Goal: Information Seeking & Learning: Find specific page/section

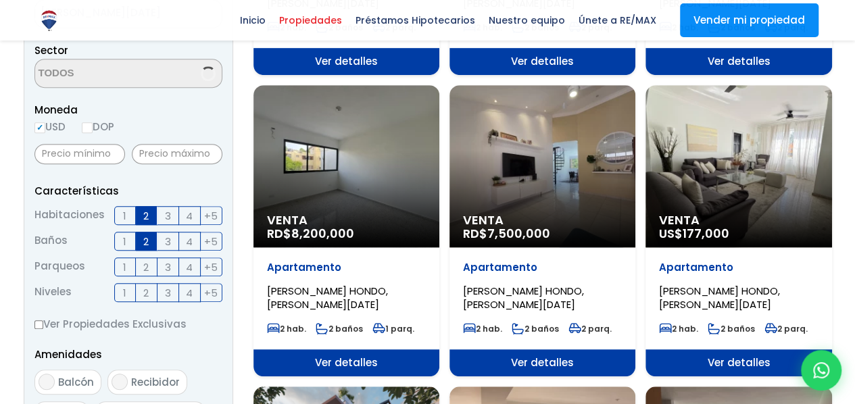
select select "98"
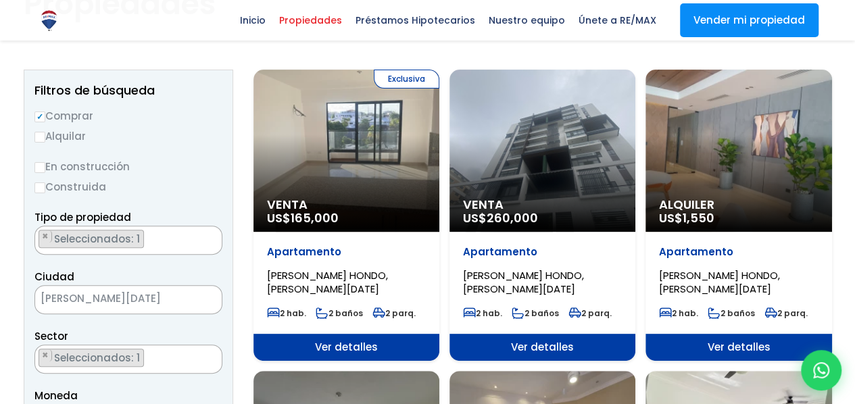
scroll to position [203, 0]
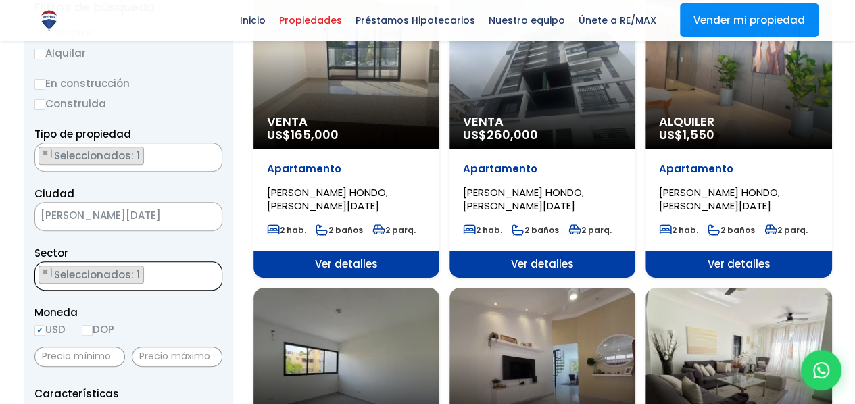
click at [146, 281] on ul "× Seleccionados: 1" at bounding box center [120, 276] width 170 height 29
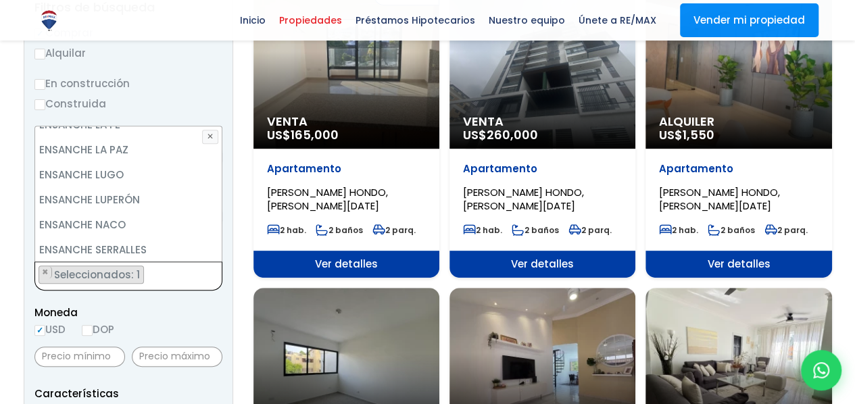
scroll to position [1962, 0]
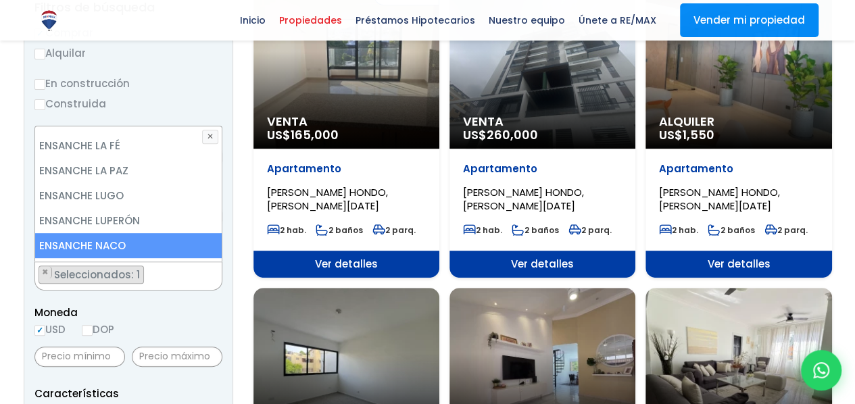
click at [120, 233] on li "ENSANCHE NACO" at bounding box center [128, 245] width 187 height 25
click at [112, 233] on li "ENSANCHE NACO" at bounding box center [128, 245] width 187 height 25
click at [129, 233] on li "ENSANCHE NACO" at bounding box center [128, 245] width 187 height 25
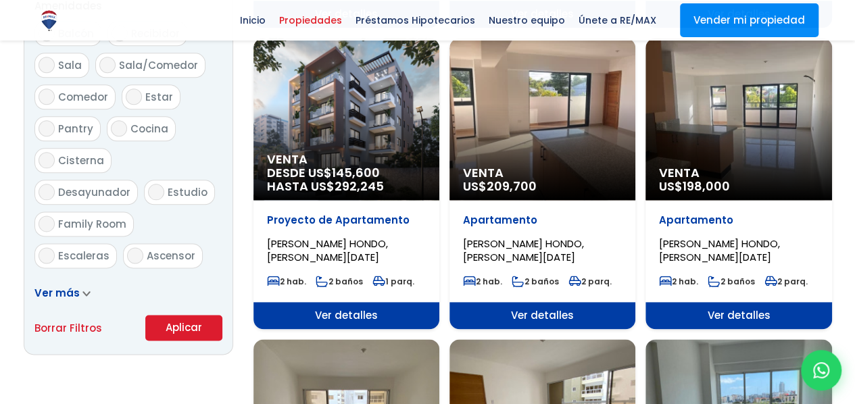
scroll to position [749, 0]
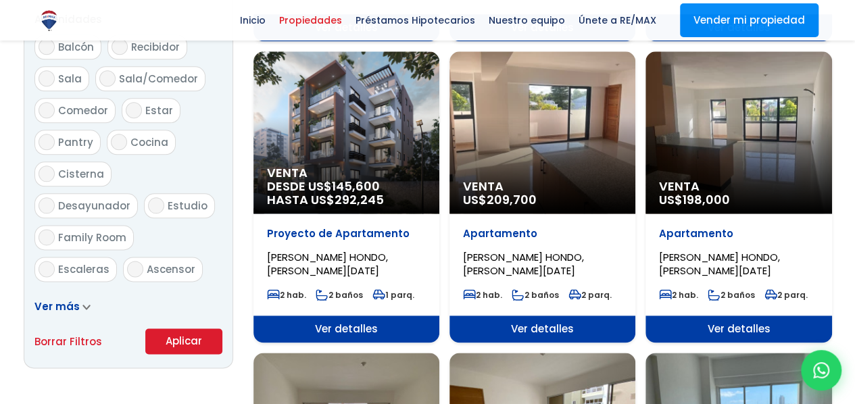
click at [208, 334] on button "Aplicar" at bounding box center [183, 342] width 77 height 26
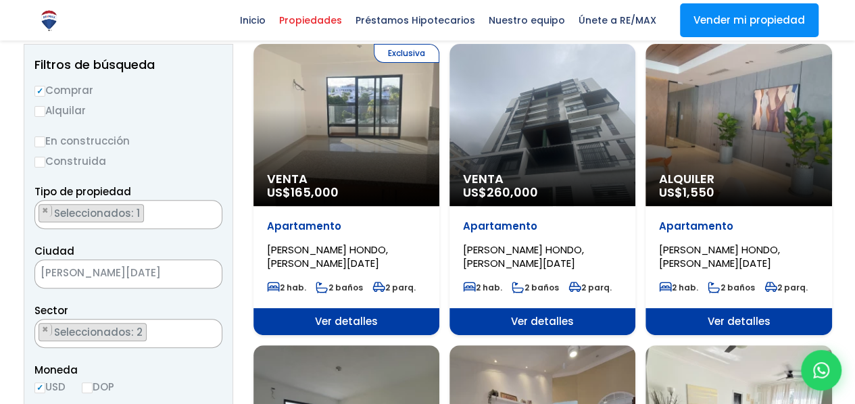
scroll to position [32, 0]
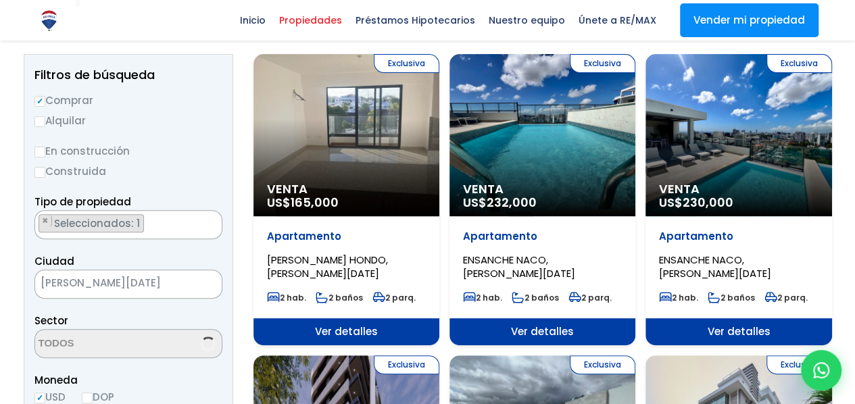
scroll to position [1226, 0]
select select "98"
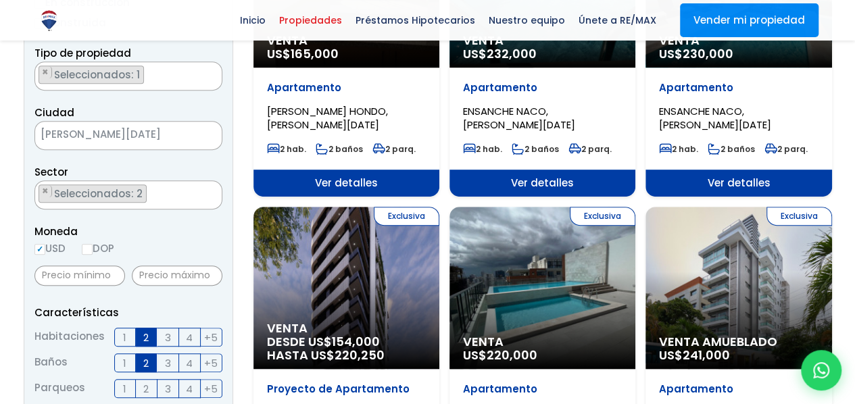
scroll to position [135, 0]
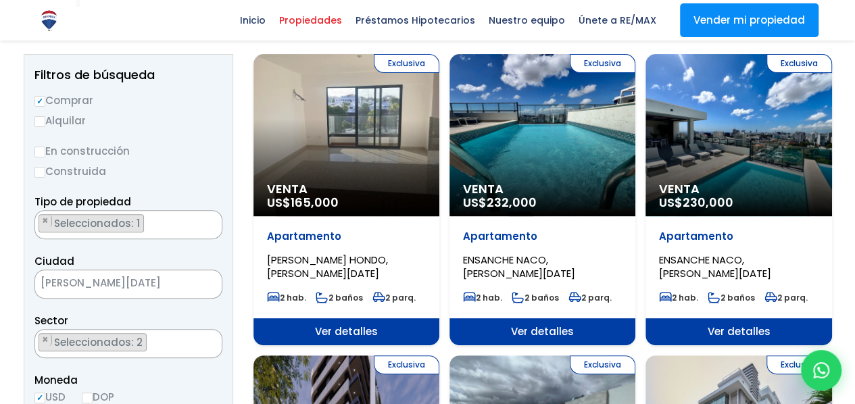
click at [47, 121] on label "Alquilar" at bounding box center [128, 120] width 188 height 17
click at [45, 121] on input "Alquilar" at bounding box center [39, 121] width 11 height 11
radio input "true"
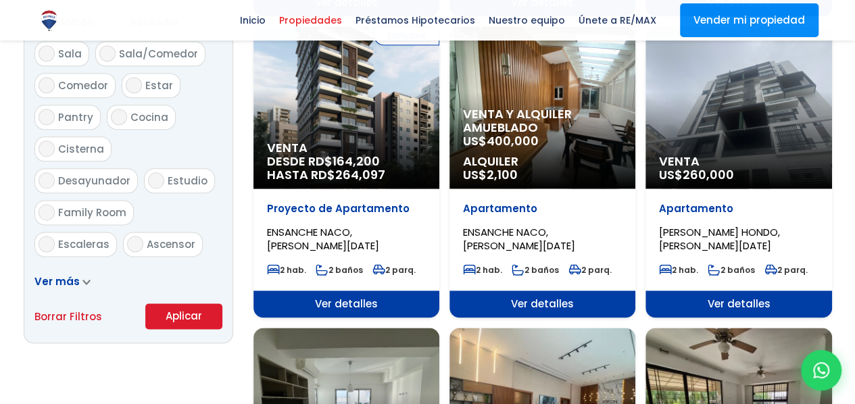
scroll to position [811, 0]
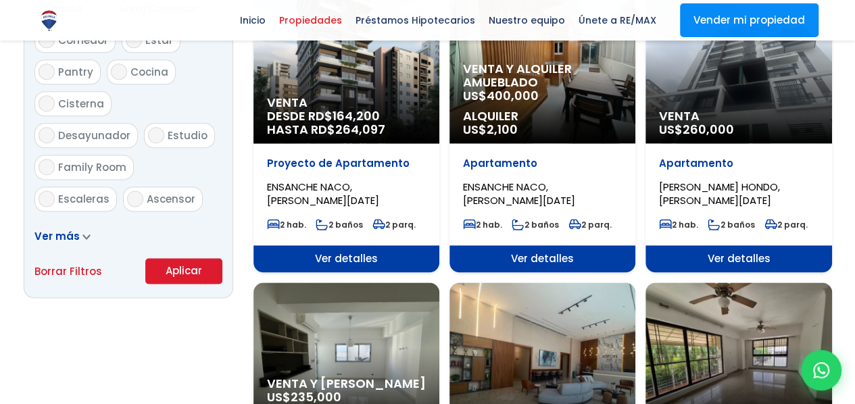
click at [185, 270] on button "Aplicar" at bounding box center [183, 271] width 77 height 26
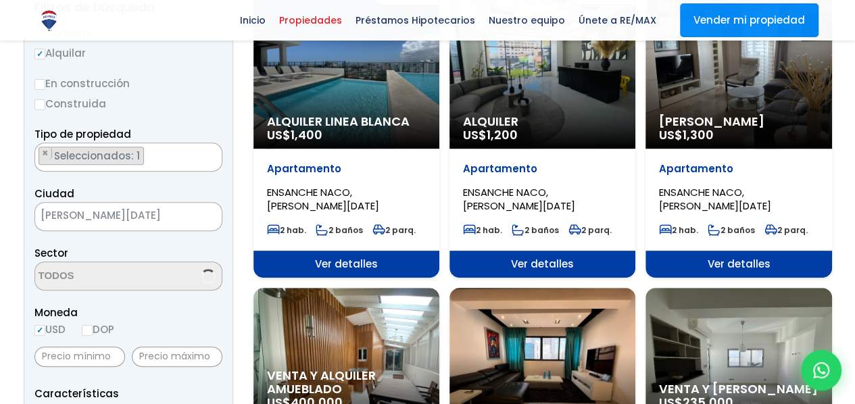
scroll to position [1226, 0]
select select "98"
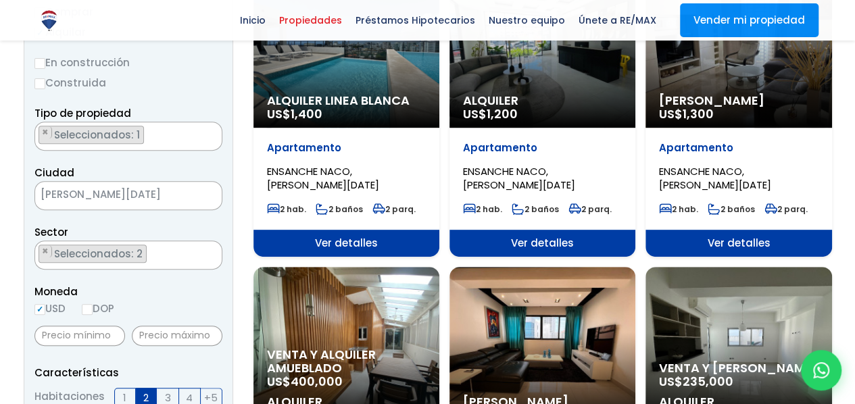
scroll to position [203, 0]
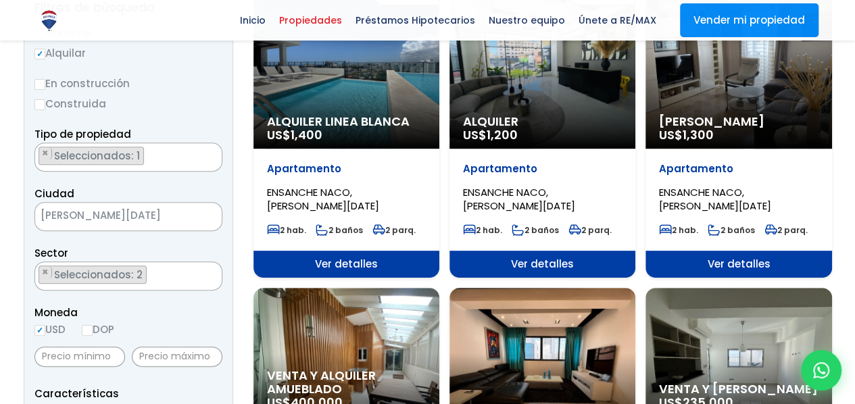
click at [138, 160] on span "Seleccionados: 1" at bounding box center [98, 156] width 91 height 14
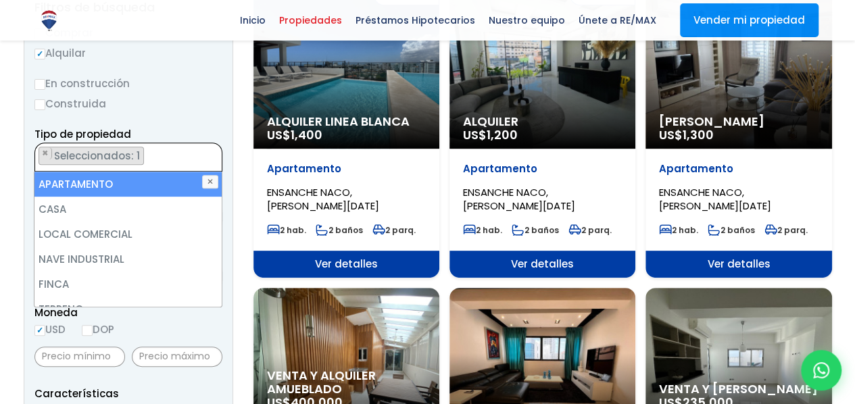
click at [172, 181] on li "APARTAMENTO" at bounding box center [127, 184] width 187 height 25
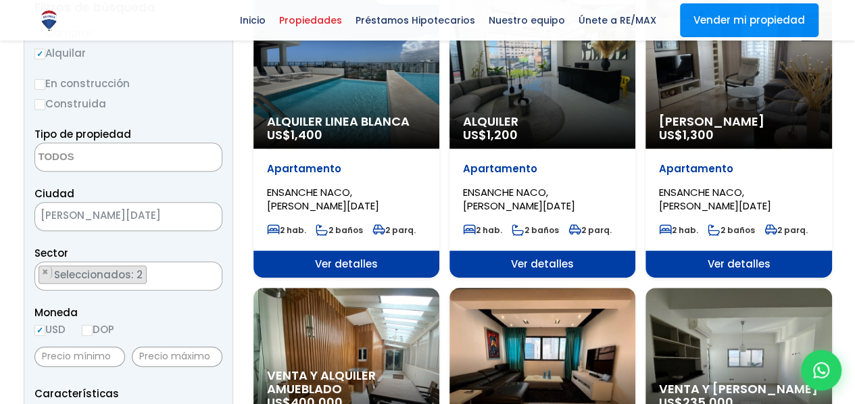
click at [101, 152] on textarea "Search" at bounding box center [100, 157] width 131 height 29
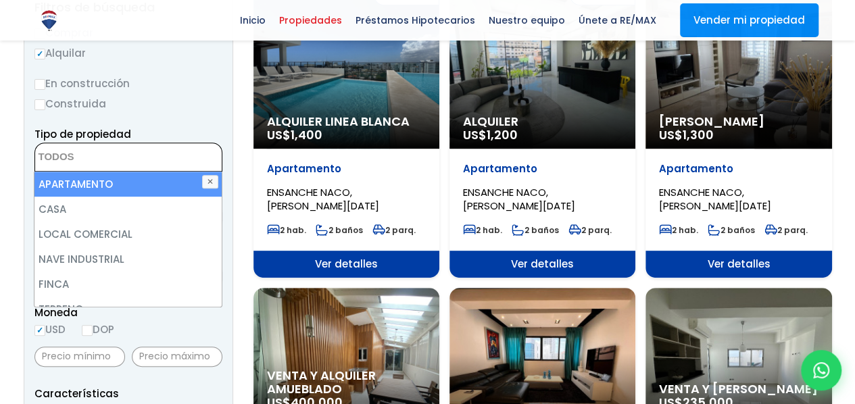
click at [105, 187] on li "APARTAMENTO" at bounding box center [127, 184] width 187 height 25
select select "apartment"
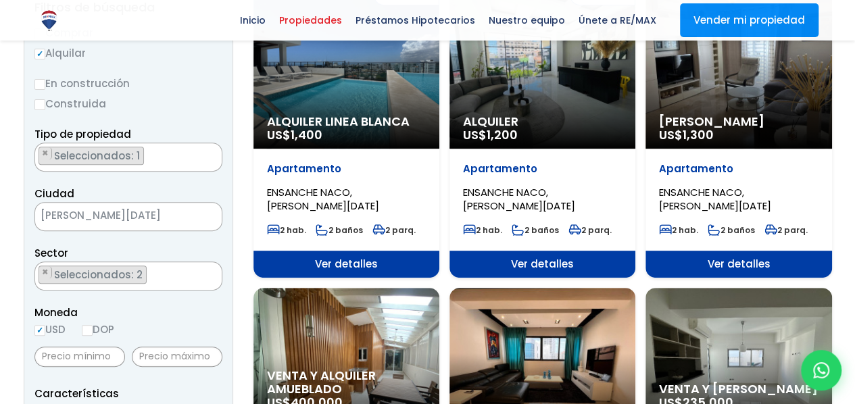
click at [84, 328] on input "DOP" at bounding box center [87, 330] width 11 height 11
radio input "true"
click at [120, 271] on span "Seleccionados: 2" at bounding box center [99, 275] width 93 height 14
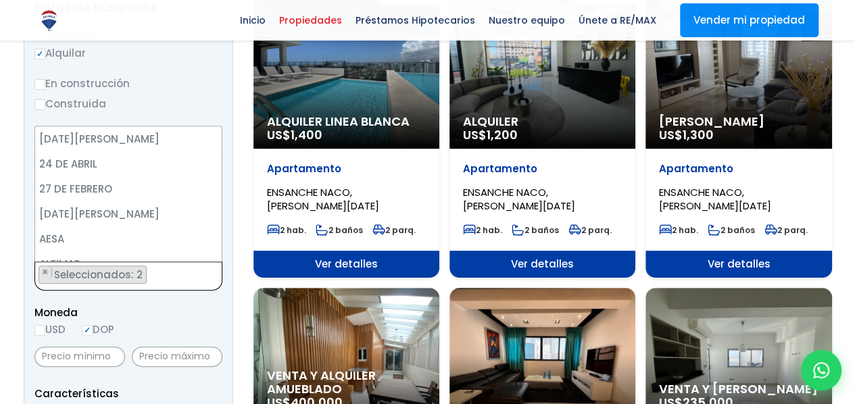
scroll to position [200, 0]
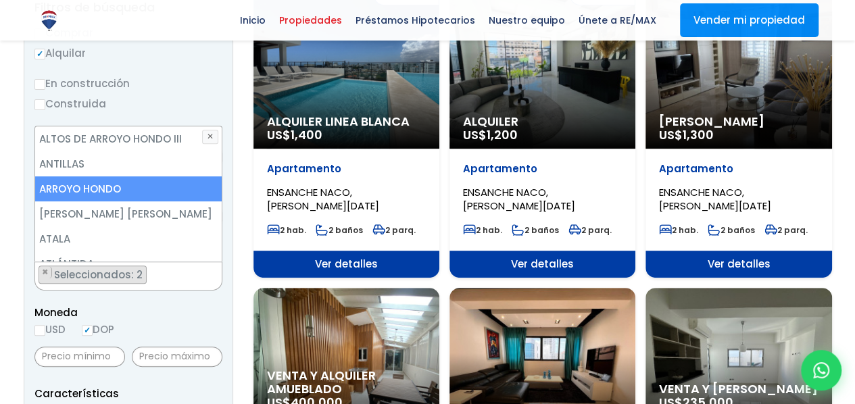
click at [120, 188] on li "ARROYO HONDO" at bounding box center [128, 188] width 187 height 25
click at [80, 191] on li "ARROYO HONDO" at bounding box center [128, 188] width 187 height 25
click at [103, 186] on li "ARROYO HONDO" at bounding box center [128, 188] width 187 height 25
click at [81, 189] on li "ARROYO HONDO" at bounding box center [128, 188] width 187 height 25
click at [99, 188] on li "ARROYO HONDO" at bounding box center [128, 188] width 187 height 25
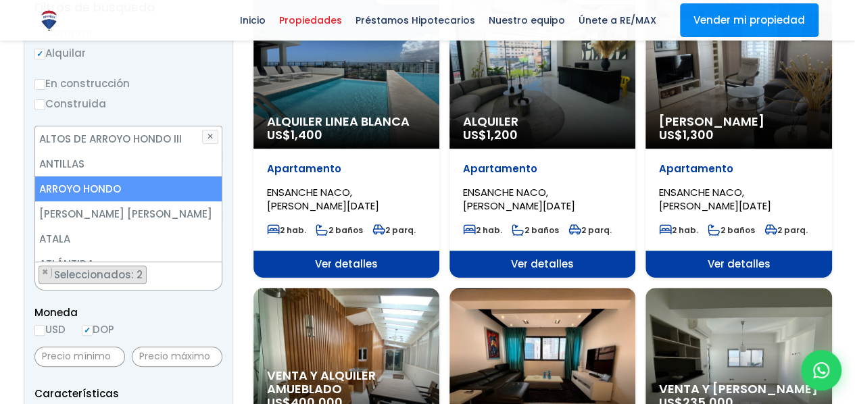
select select "182"
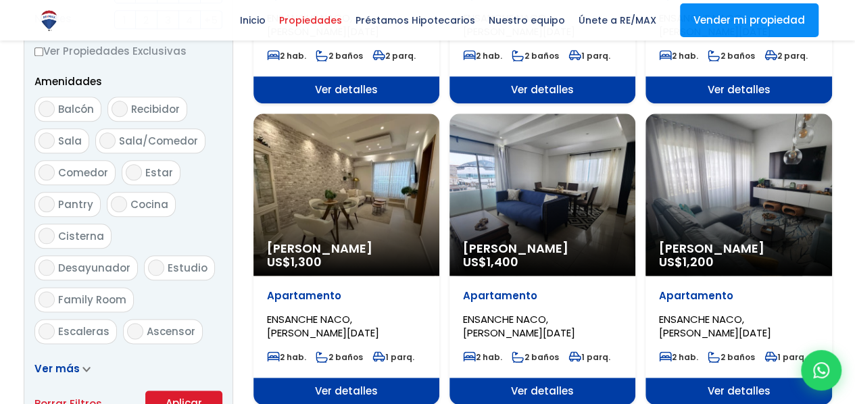
scroll to position [231, 0]
